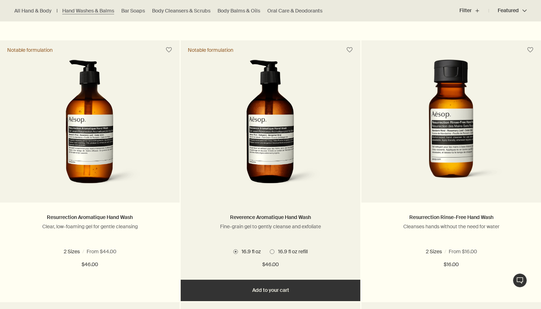
scroll to position [450, 0]
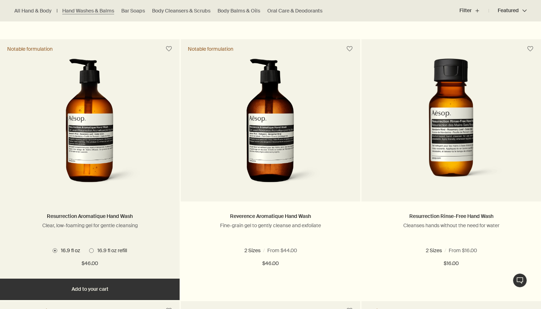
click at [105, 127] on img at bounding box center [89, 125] width 107 height 132
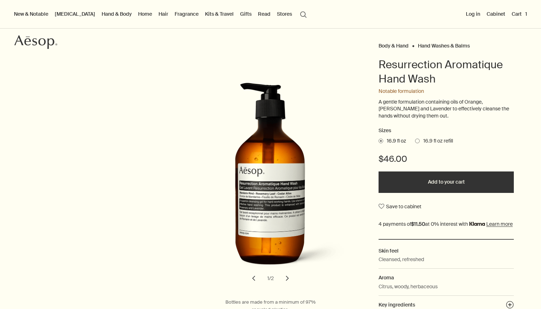
scroll to position [48, 0]
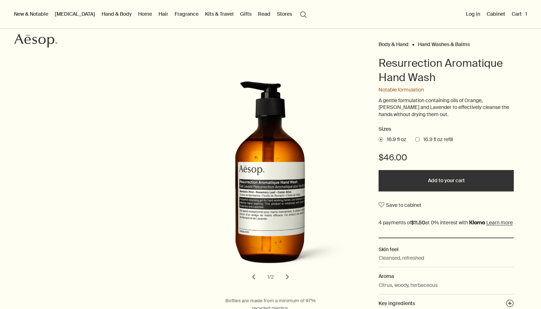
click at [401, 174] on button "Add to your cart" at bounding box center [445, 180] width 135 height 21
click at [514, 16] on button "Cart 2" at bounding box center [518, 13] width 19 height 9
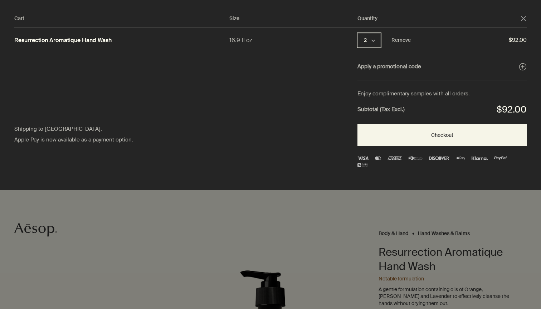
click at [364, 39] on button "2 chevron" at bounding box center [368, 40] width 23 height 14
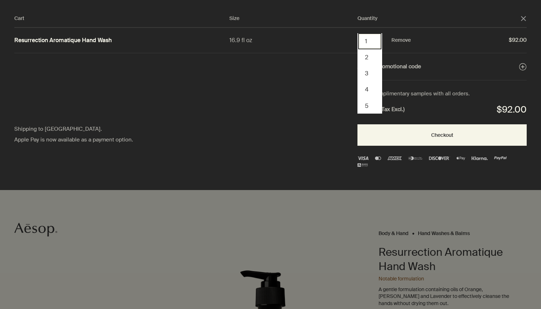
click at [365, 40] on button "1" at bounding box center [369, 41] width 23 height 16
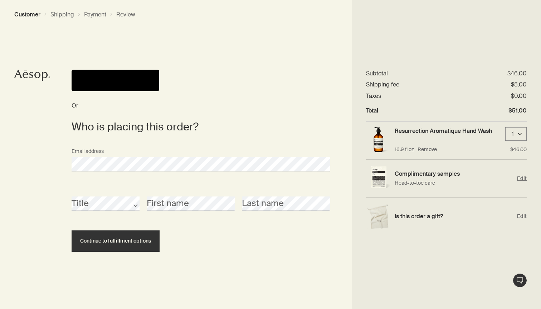
click at [518, 176] on span "Edit" at bounding box center [522, 178] width 10 height 7
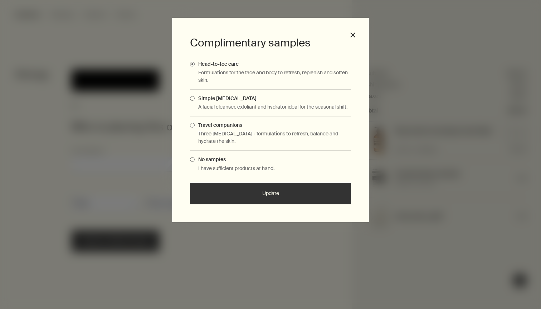
click at [355, 30] on div "Complimentary samples Head-to-toe care Formulations for the face and body to re…" at bounding box center [270, 120] width 197 height 205
click at [351, 38] on button "close" at bounding box center [352, 35] width 6 height 6
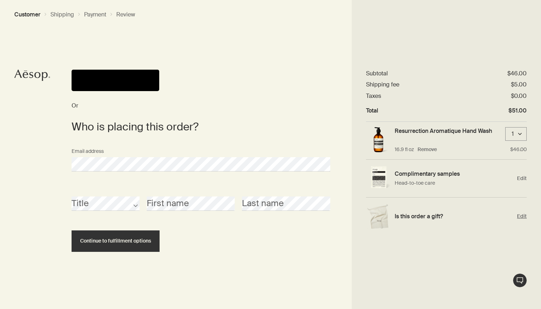
click at [515, 217] on div "Is this order a gift? Edit" at bounding box center [446, 217] width 161 height 38
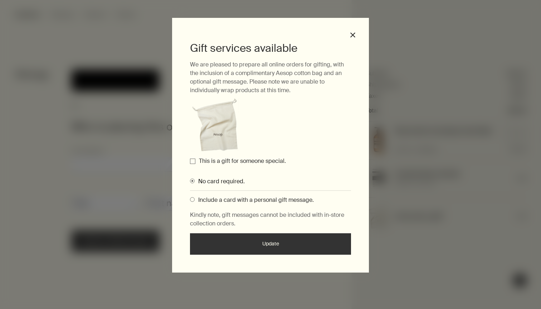
click at [193, 159] on input "This is a gift for someone special." at bounding box center [192, 161] width 5 height 5
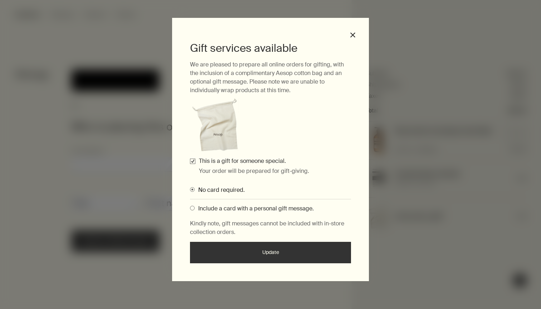
click at [199, 206] on span "Include a card with a personal gift message." at bounding box center [254, 209] width 119 height 8
click at [190, 206] on input "Include a card with a personal gift message." at bounding box center [190, 207] width 0 height 5
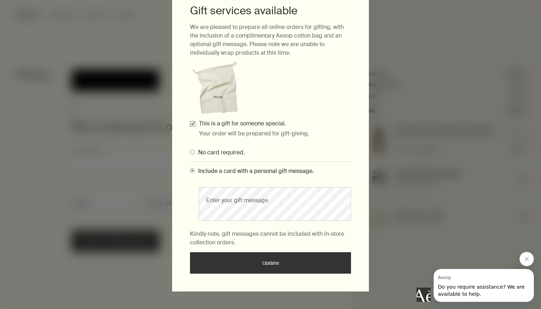
click at [180, 140] on div "Gift services available We are pleased to prepare all online orders for gifting…" at bounding box center [270, 135] width 197 height 311
click at [191, 152] on span "Gifting Modals" at bounding box center [192, 152] width 5 height 5
click at [190, 152] on input "No card required." at bounding box center [190, 151] width 0 height 5
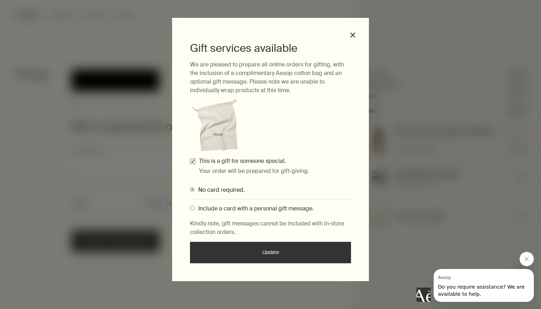
click at [261, 247] on button "Update" at bounding box center [270, 252] width 161 height 21
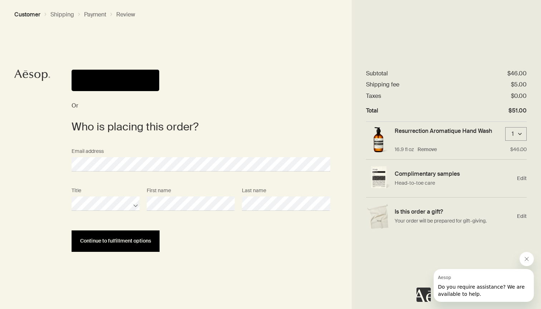
click at [123, 242] on span "Continue to fulfillment options" at bounding box center [115, 240] width 71 height 5
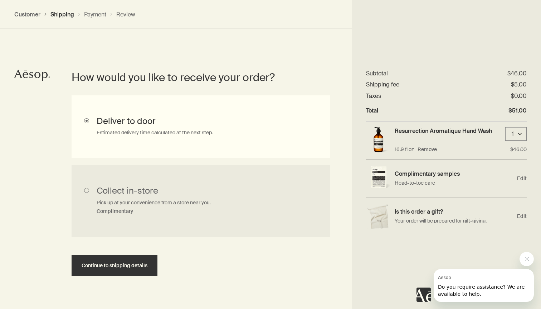
scroll to position [160, 0]
click at [122, 263] on span "Continue to shipping details" at bounding box center [115, 265] width 66 height 5
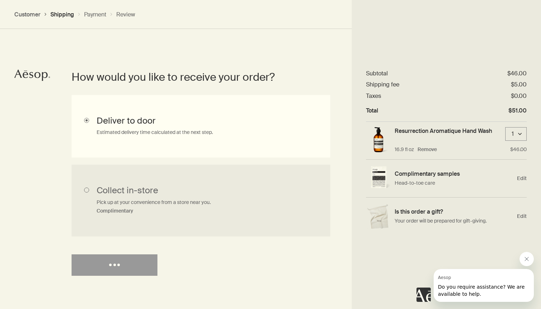
select select "US"
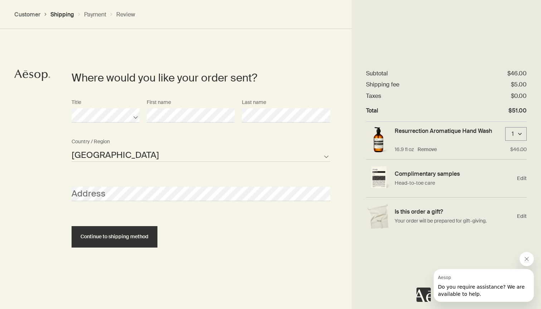
scroll to position [314, 0]
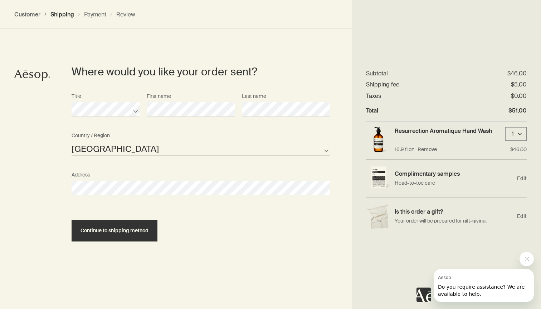
select select "US"
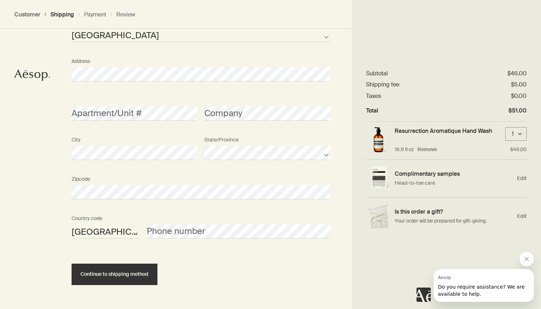
scroll to position [437, 0]
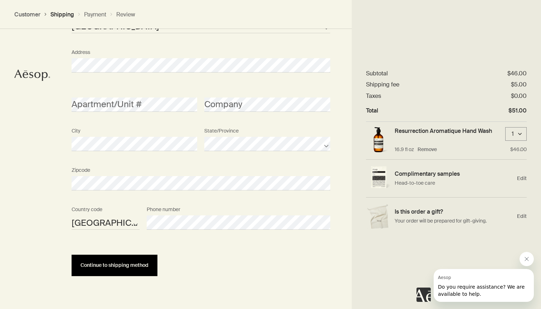
click at [139, 269] on button "Continue to shipping method" at bounding box center [115, 265] width 86 height 21
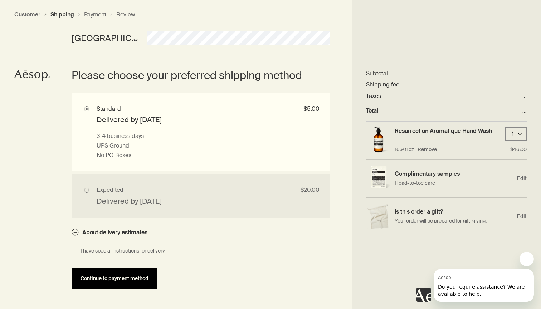
scroll to position [622, 0]
click at [113, 276] on span "Continue to payment method" at bounding box center [114, 278] width 68 height 5
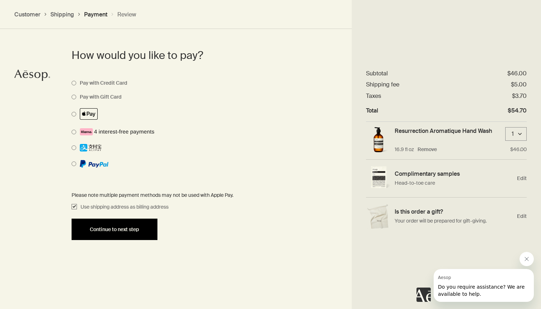
scroll to position [543, 0]
click at [126, 234] on button "Continue to next step" at bounding box center [115, 229] width 86 height 21
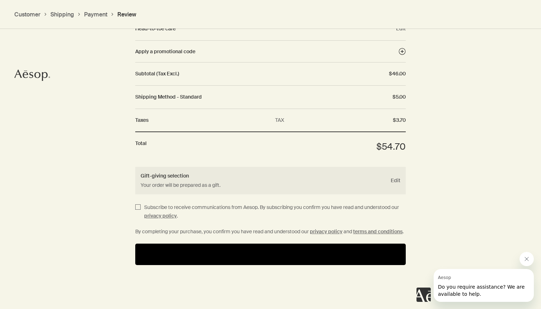
scroll to position [845, 0]
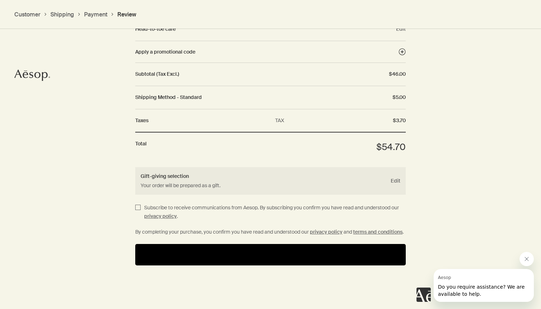
click at [214, 254] on button "Pay" at bounding box center [270, 254] width 270 height 21
click at [186, 247] on button "Pay" at bounding box center [270, 254] width 270 height 21
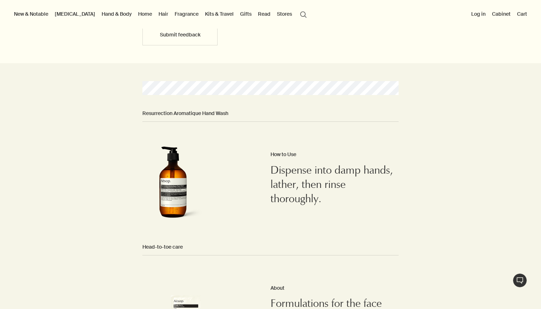
scroll to position [528, 0]
